Goal: Find contact information: Find contact information

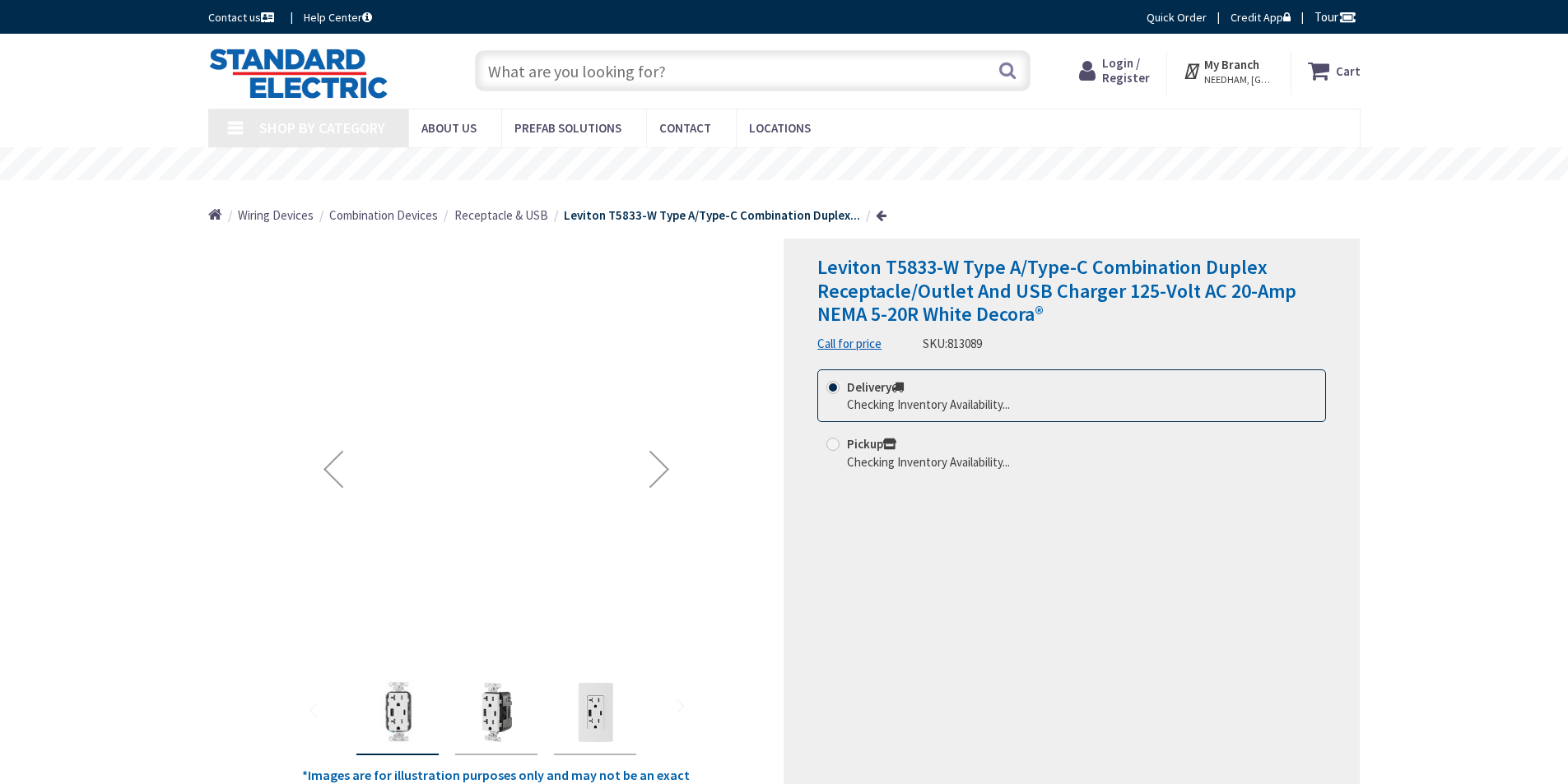
type input "[PERSON_NAME][GEOGRAPHIC_DATA][PERSON_NAME], [GEOGRAPHIC_DATA]"
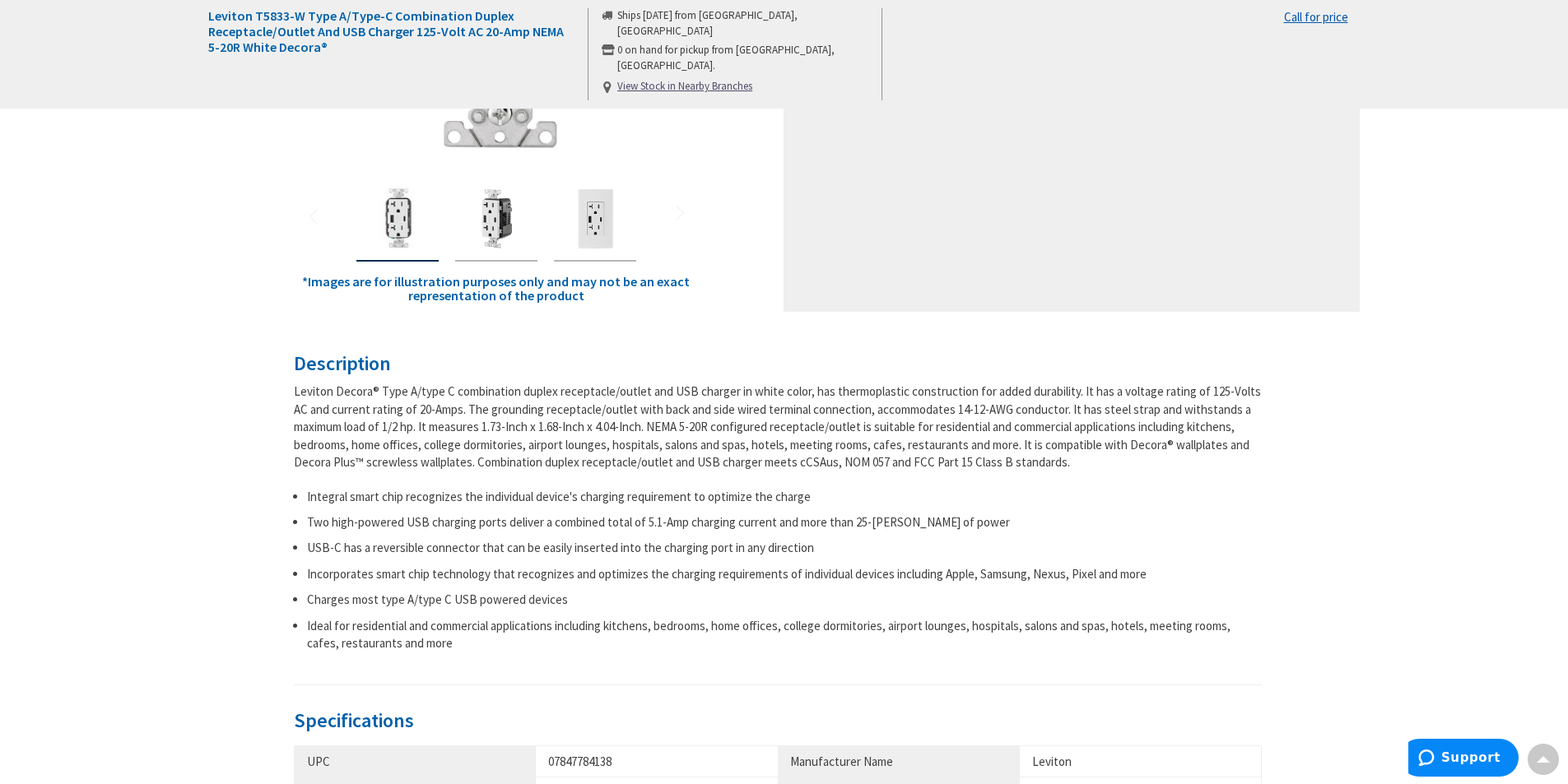
scroll to position [412, 0]
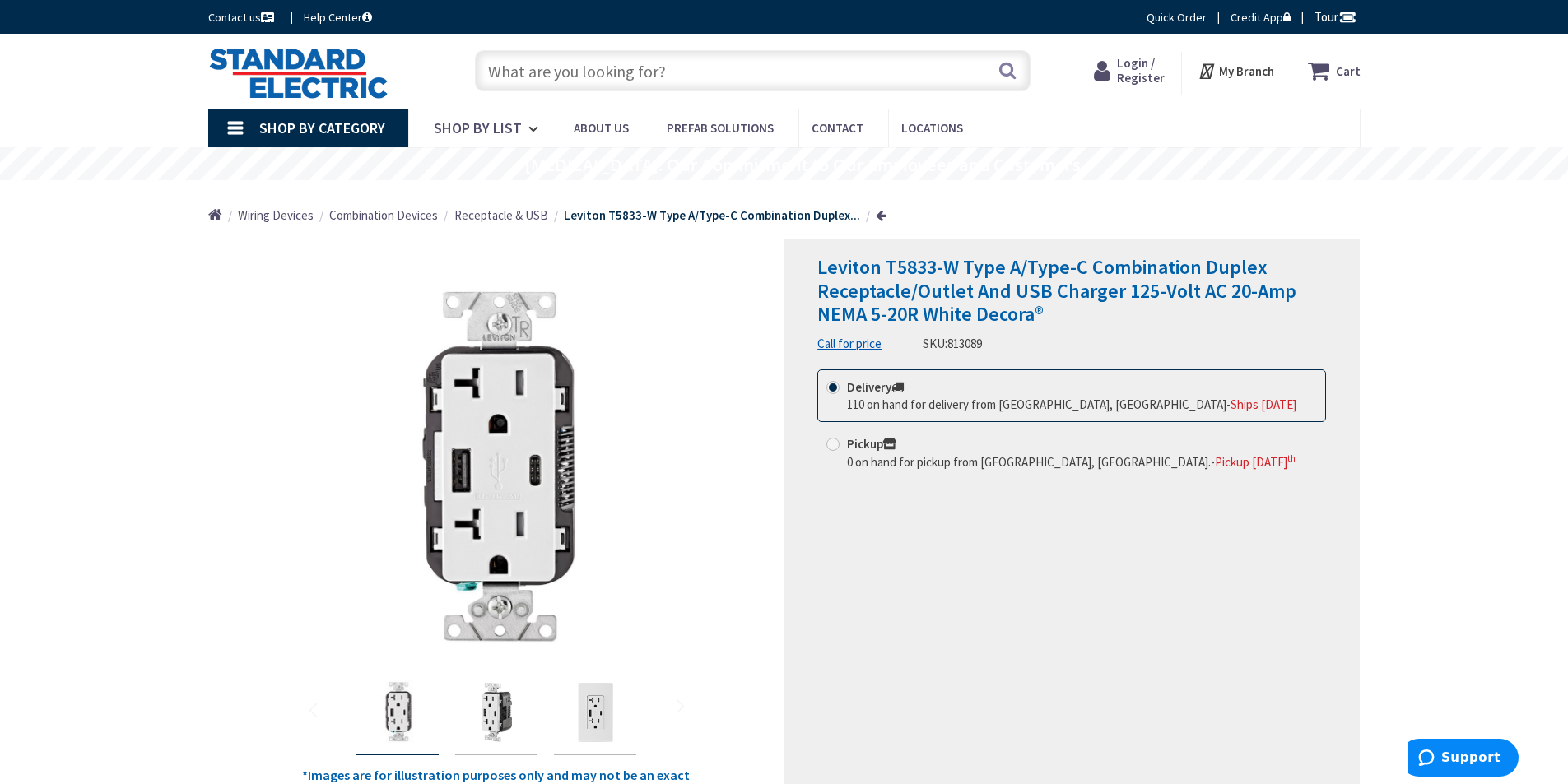
click at [967, 393] on label "Delivery 110 on hand for delivery from Stoughton, MA - Ships Tomorrow" at bounding box center [1062, 396] width 470 height 35
click at [841, 392] on input "Delivery 110 on hand for delivery from Stoughton, MA - Ships Tomorrow" at bounding box center [835, 387] width 11 height 11
click at [952, 276] on span "Leviton T5833-W Type A/Type-C Combination Duplex Receptacle/Outlet And USB Char…" at bounding box center [1056, 291] width 479 height 74
click at [838, 343] on link "Call for price" at bounding box center [849, 343] width 64 height 18
